Goal: Navigation & Orientation: Find specific page/section

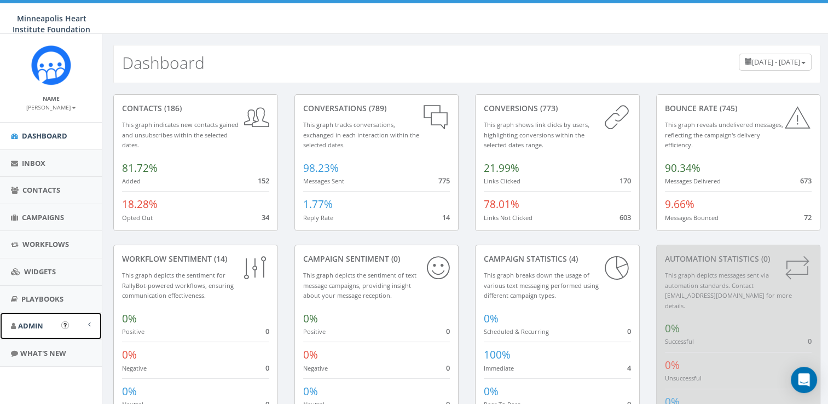
click at [19, 325] on span "Admin" at bounding box center [30, 326] width 25 height 10
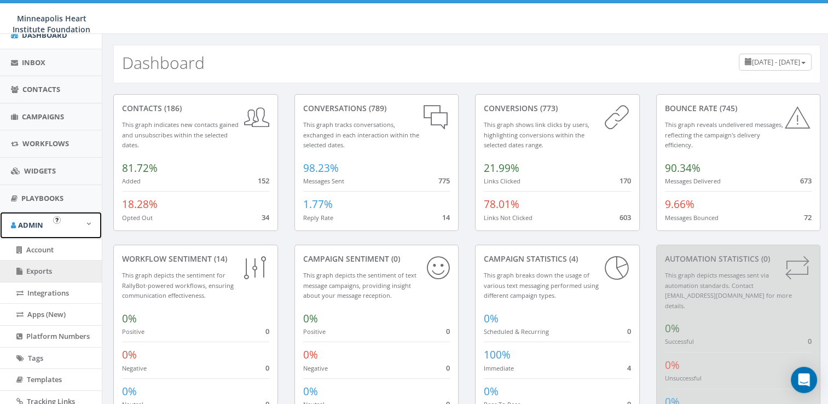
scroll to position [98, 0]
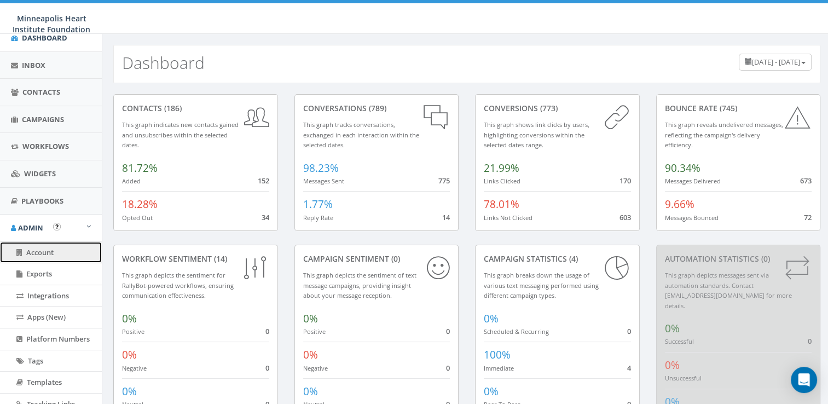
click at [47, 249] on span "Account" at bounding box center [39, 252] width 27 height 10
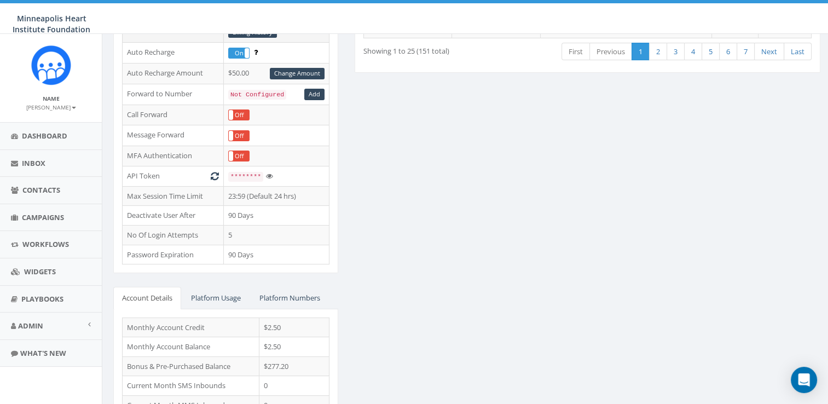
scroll to position [243, 0]
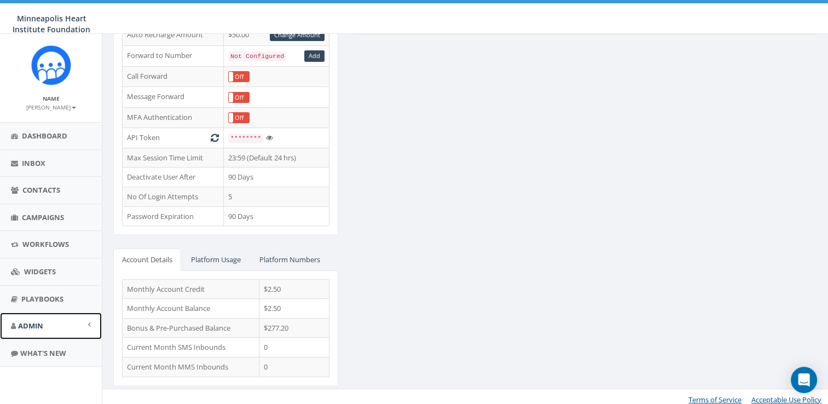
click at [32, 327] on span "Admin" at bounding box center [30, 326] width 25 height 10
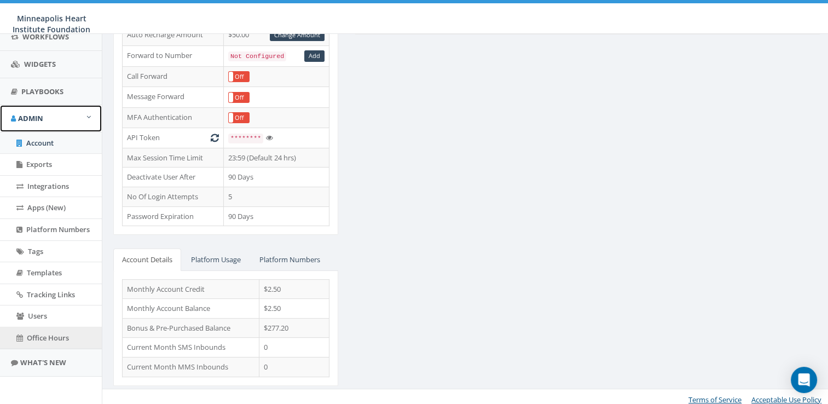
scroll to position [0, 0]
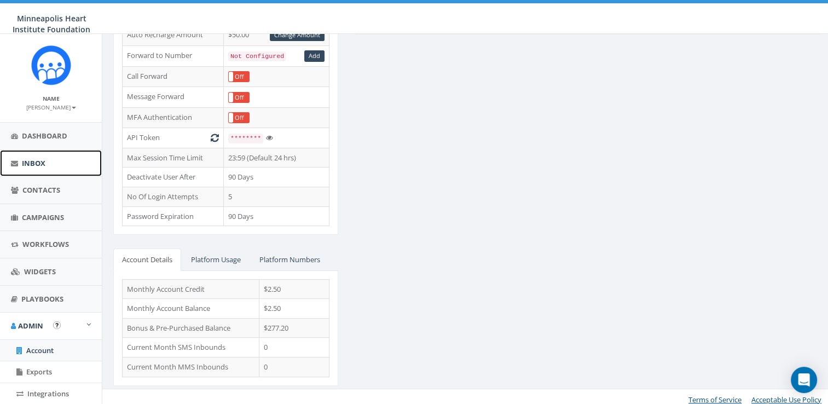
click at [31, 158] on span "Inbox" at bounding box center [34, 163] width 24 height 10
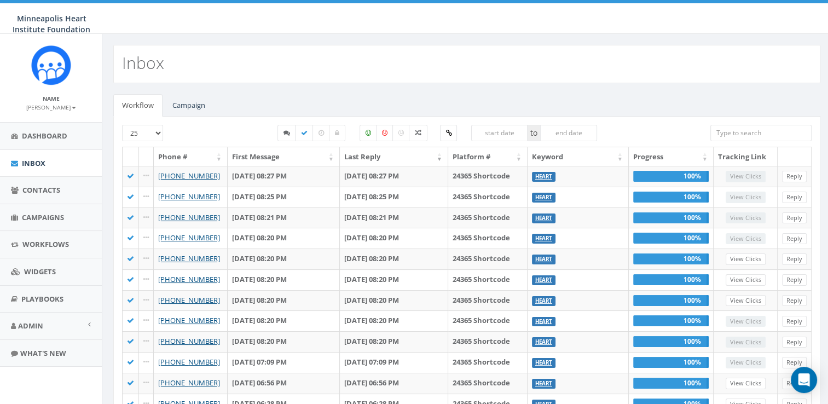
click at [58, 72] on img at bounding box center [51, 65] width 41 height 41
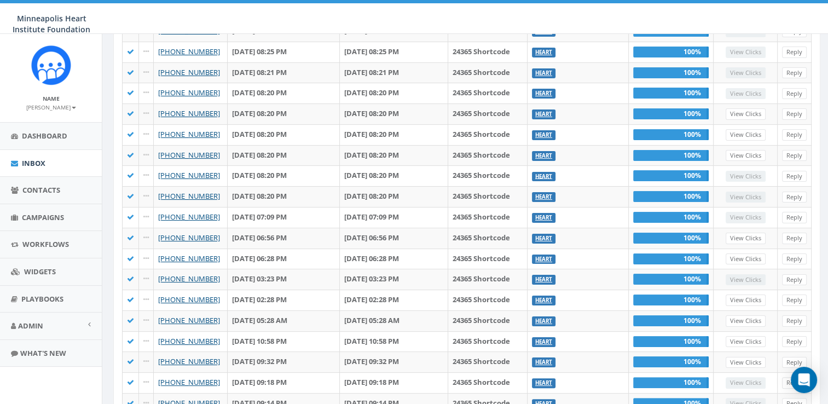
scroll to position [164, 0]
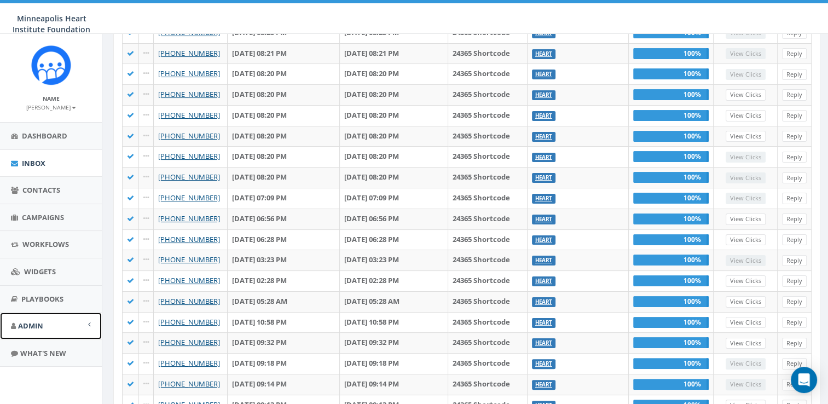
click at [32, 327] on span "Admin" at bounding box center [30, 326] width 25 height 10
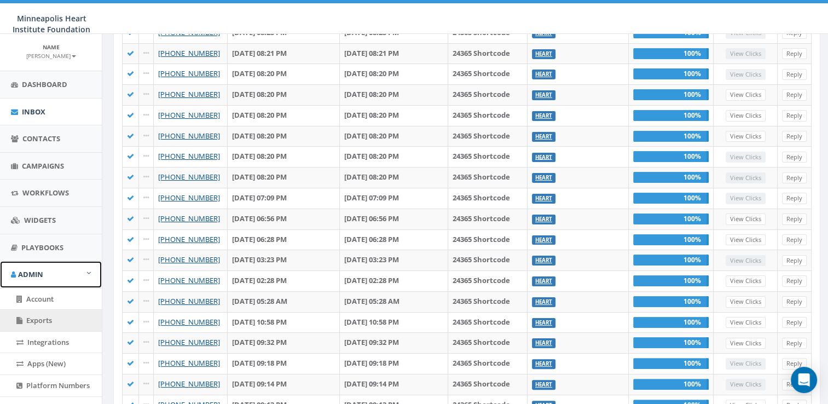
scroll to position [109, 0]
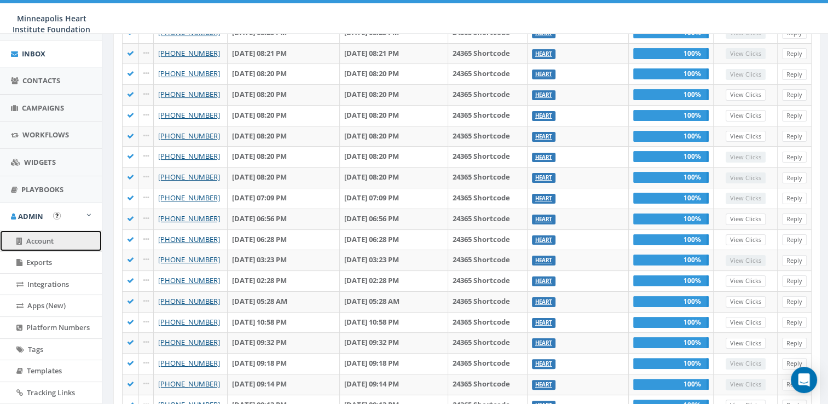
click at [39, 243] on span "Account" at bounding box center [39, 241] width 27 height 10
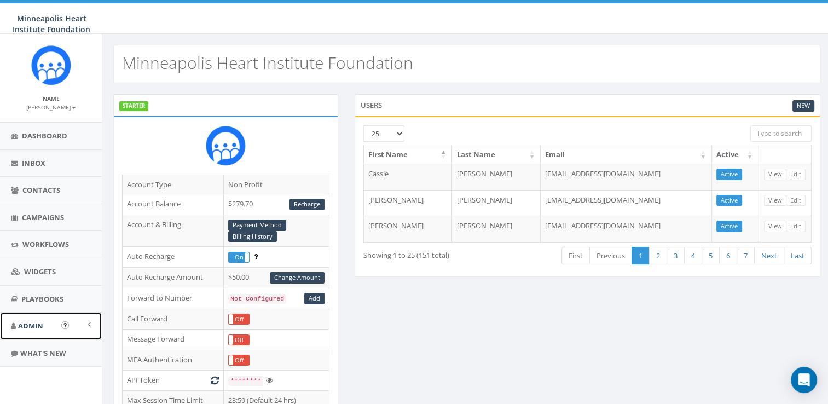
click at [37, 325] on span "Admin" at bounding box center [30, 326] width 25 height 10
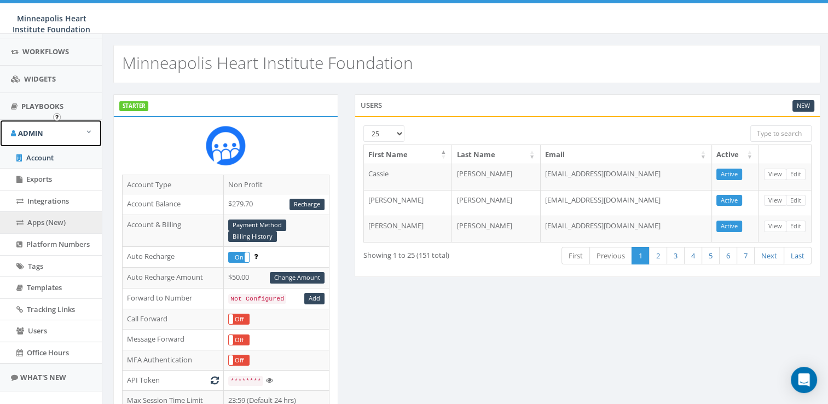
scroll to position [207, 0]
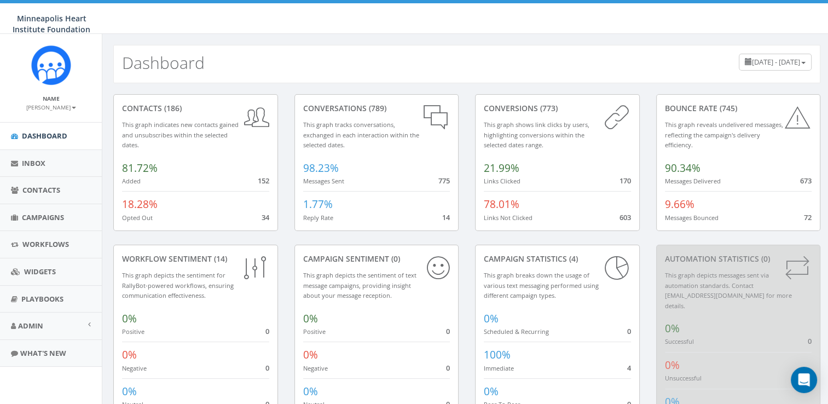
click at [762, 62] on span "June 12, 2025 - September 10, 2025" at bounding box center [776, 62] width 48 height 10
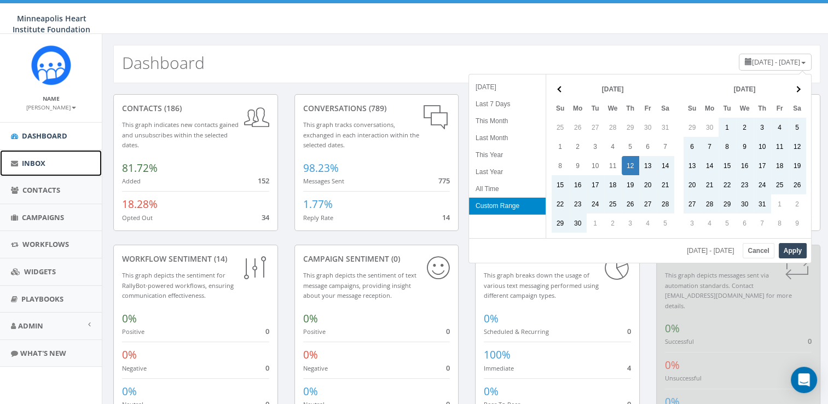
click at [34, 165] on span "Inbox" at bounding box center [34, 163] width 24 height 10
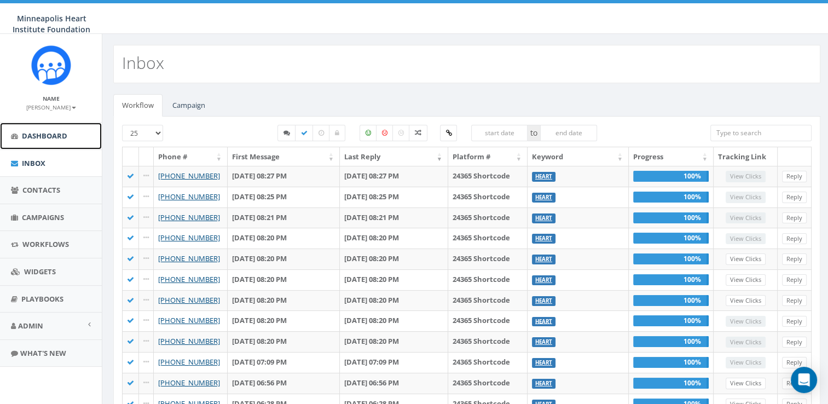
click at [38, 134] on span "Dashboard" at bounding box center [44, 136] width 45 height 10
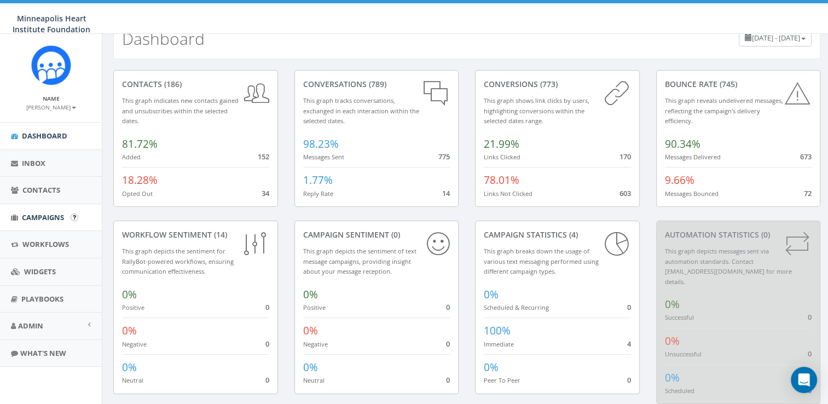
scroll to position [37, 0]
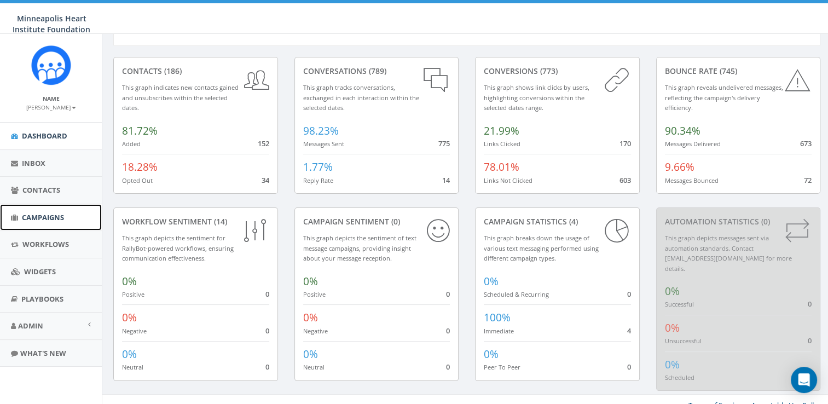
click at [44, 220] on span "Campaigns" at bounding box center [43, 217] width 42 height 10
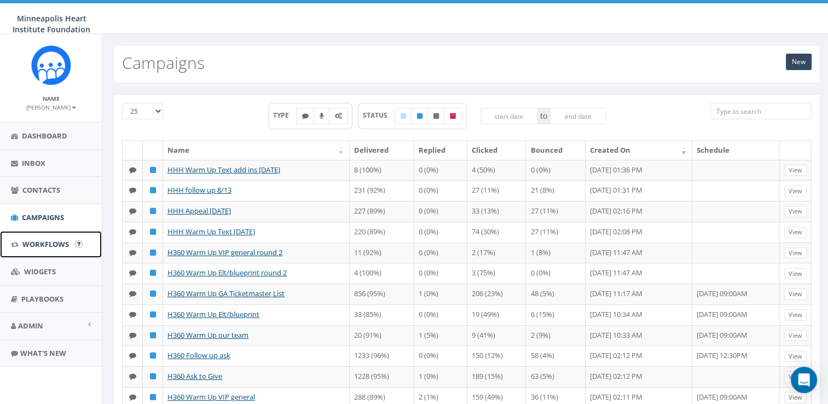
click at [49, 238] on link "Workflows" at bounding box center [51, 244] width 102 height 27
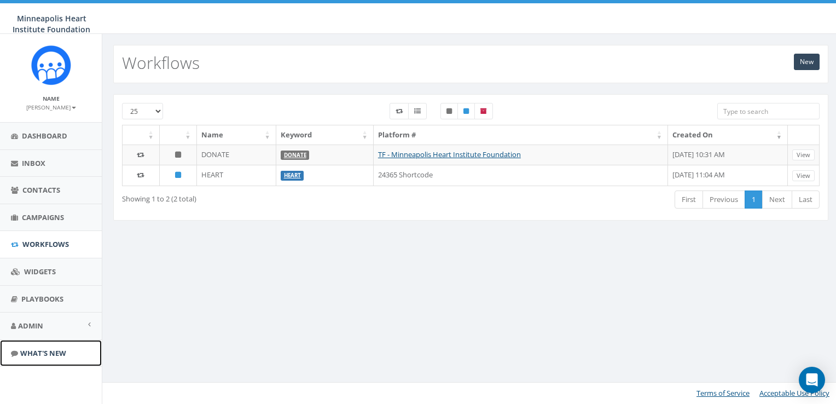
click at [33, 350] on span "What's New" at bounding box center [43, 353] width 46 height 10
click at [48, 323] on link "Admin" at bounding box center [51, 326] width 102 height 27
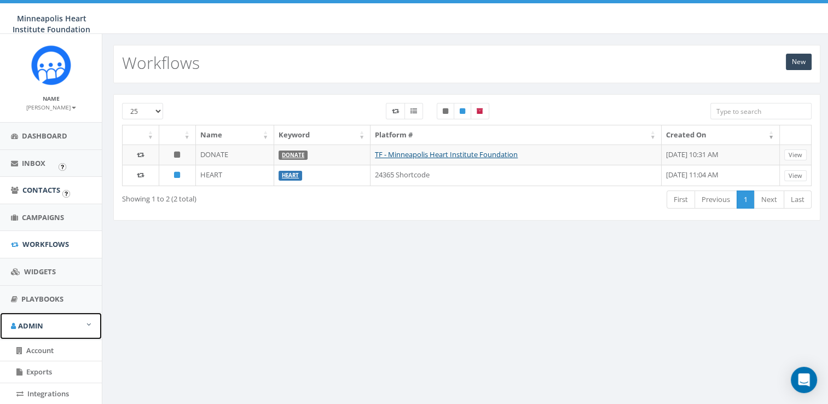
scroll to position [109, 0]
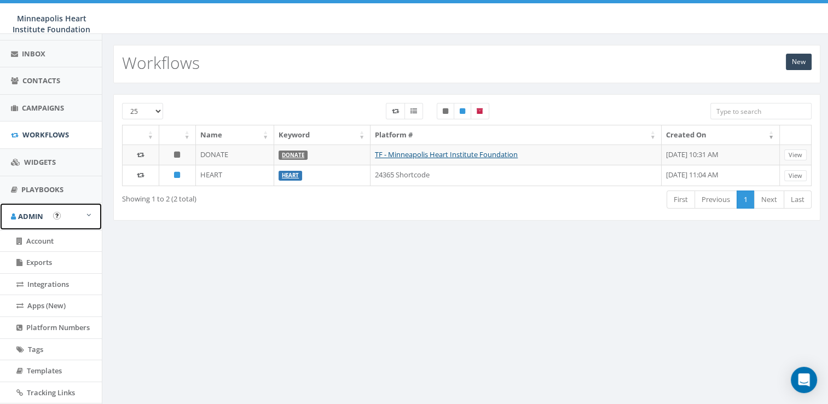
click at [27, 211] on span "Admin" at bounding box center [30, 216] width 25 height 10
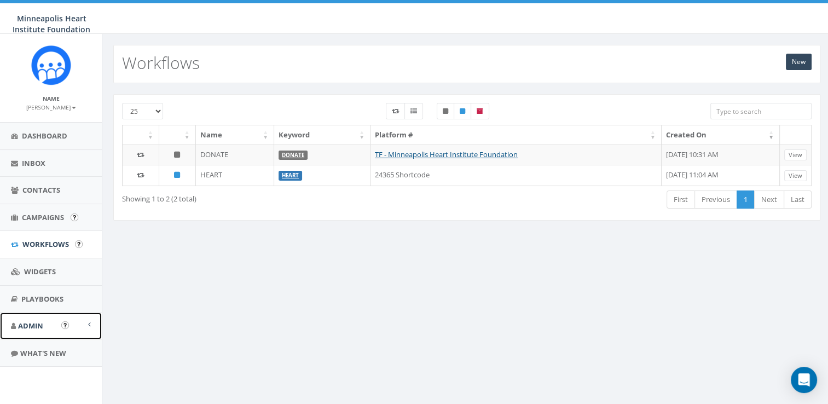
scroll to position [0, 0]
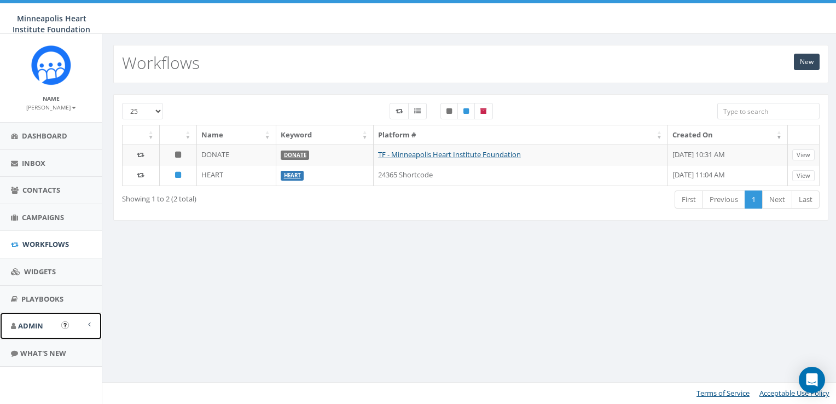
click at [89, 324] on span at bounding box center [89, 324] width 3 height 7
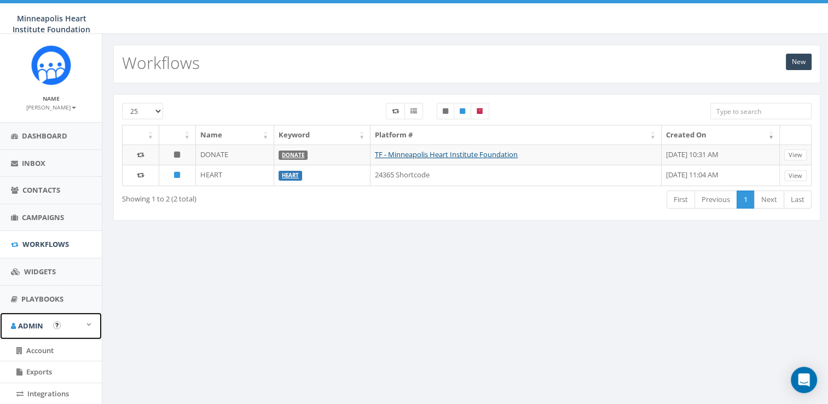
click at [31, 325] on span "Admin" at bounding box center [30, 326] width 25 height 10
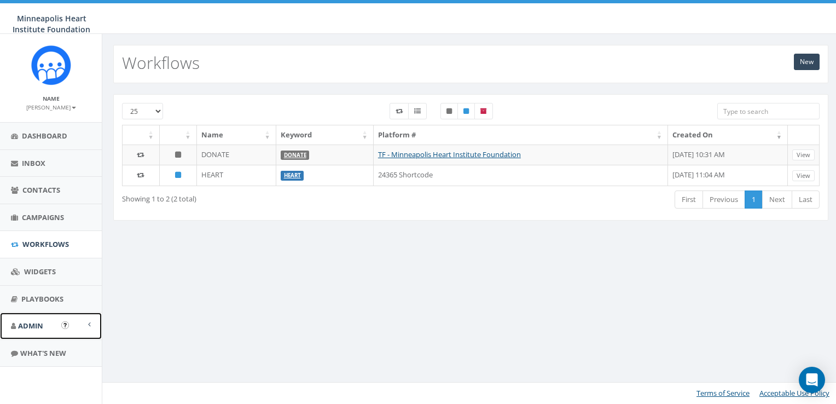
click at [90, 324] on span at bounding box center [89, 324] width 3 height 7
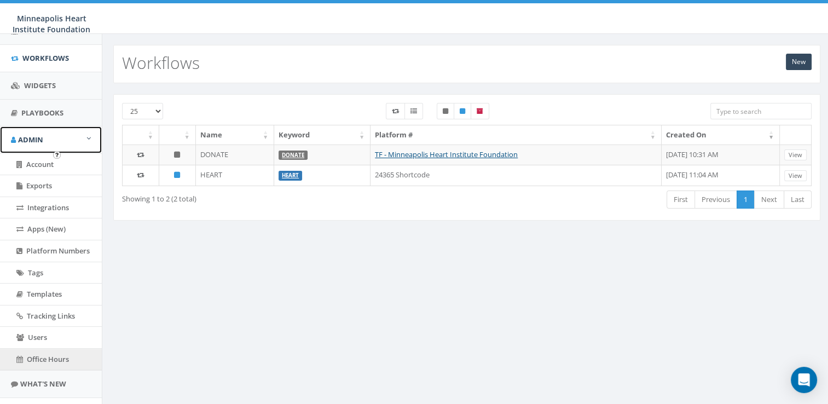
scroll to position [207, 0]
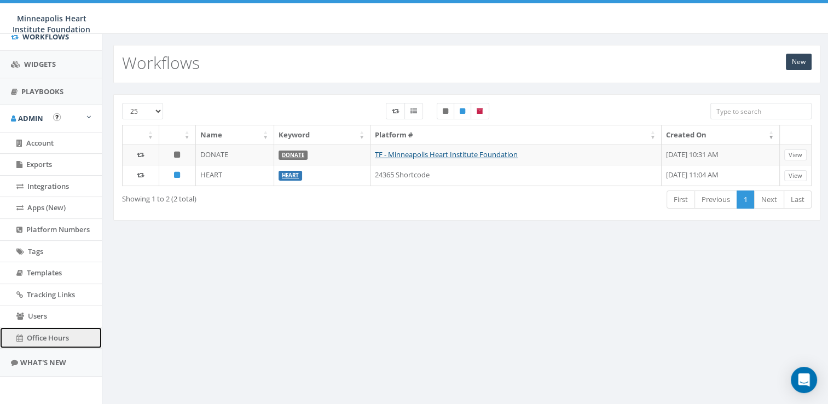
click at [57, 338] on span "Office Hours" at bounding box center [48, 338] width 42 height 10
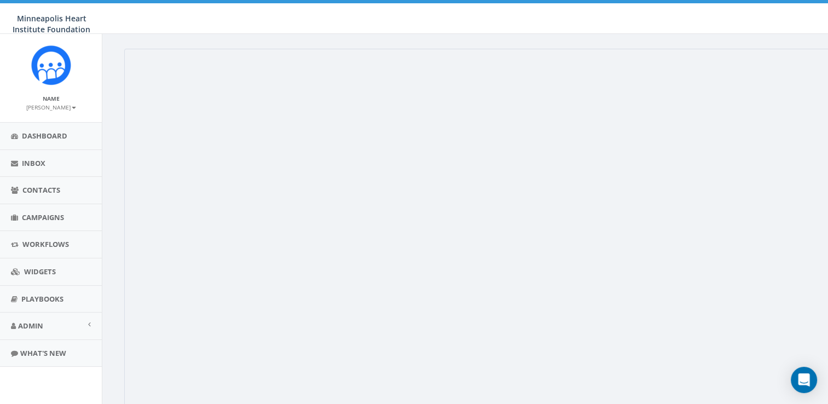
click at [50, 68] on img at bounding box center [51, 65] width 41 height 41
click at [31, 134] on span "Dashboard" at bounding box center [44, 136] width 45 height 10
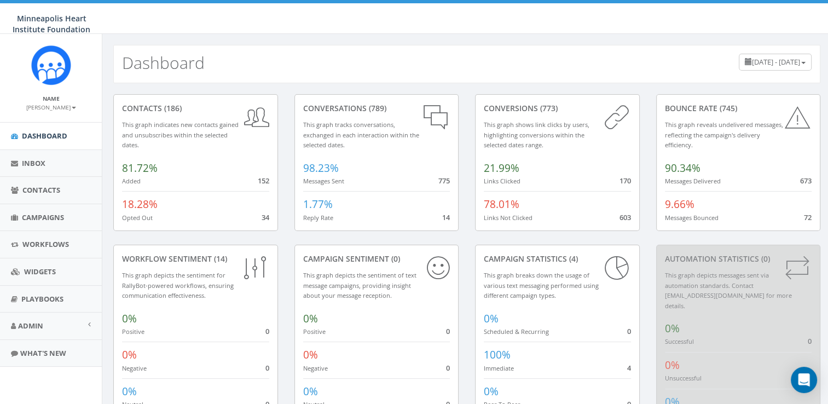
click at [752, 60] on span "[DATE] - [DATE]" at bounding box center [776, 62] width 48 height 10
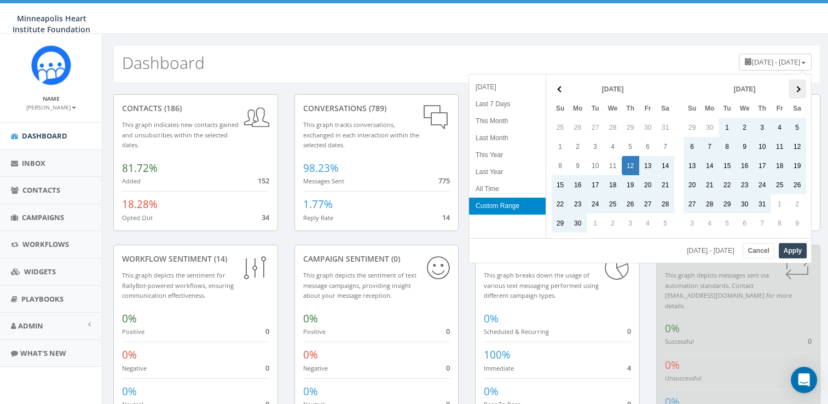
click at [799, 90] on th at bounding box center [798, 88] width 18 height 19
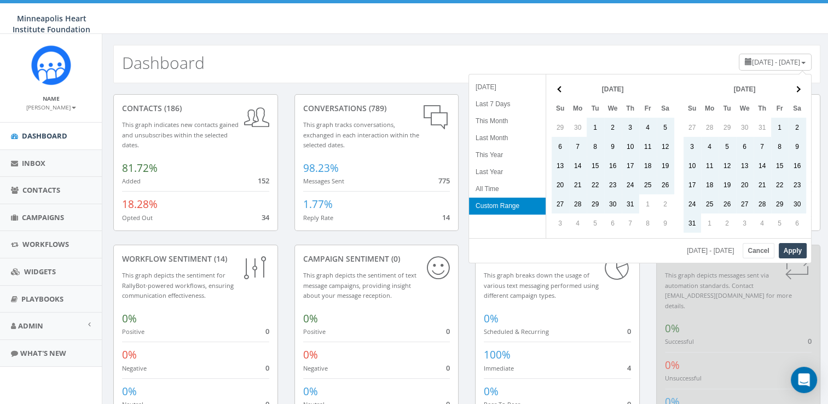
click at [799, 90] on th at bounding box center [798, 88] width 18 height 19
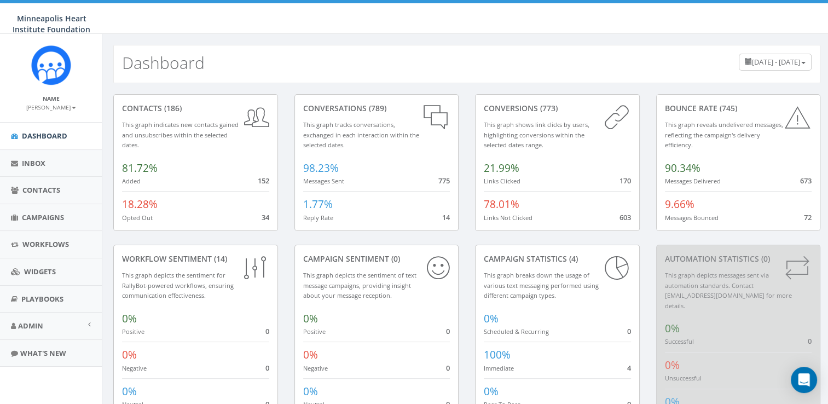
click at [454, 69] on div "Dashboard [DATE] - [DATE]" at bounding box center [466, 64] width 707 height 38
click at [47, 163] on link "Inbox" at bounding box center [51, 163] width 102 height 27
click at [67, 109] on small "[PERSON_NAME]" at bounding box center [51, 107] width 50 height 8
click at [40, 135] on link "Sign Out" at bounding box center [54, 138] width 86 height 14
